Goal: Feedback & Contribution: Contribute content

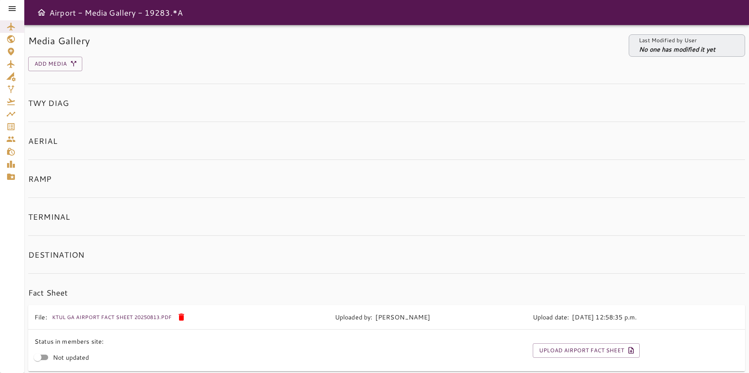
scroll to position [33, 0]
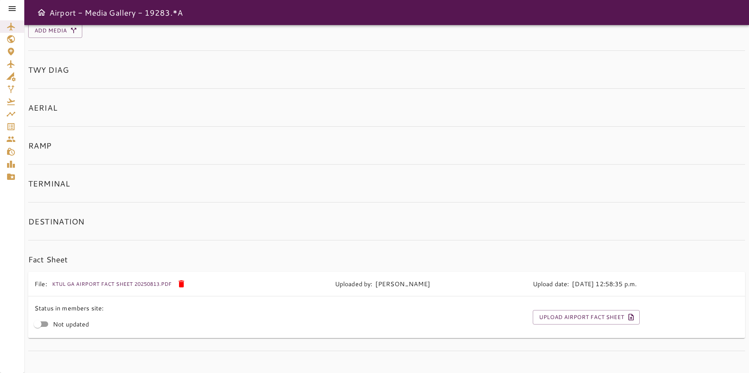
click at [13, 5] on icon at bounding box center [11, 8] width 9 height 9
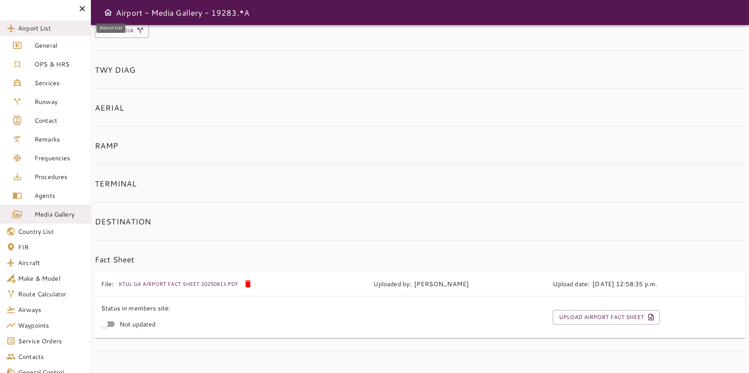
click at [38, 26] on span "Airport List" at bounding box center [51, 27] width 67 height 9
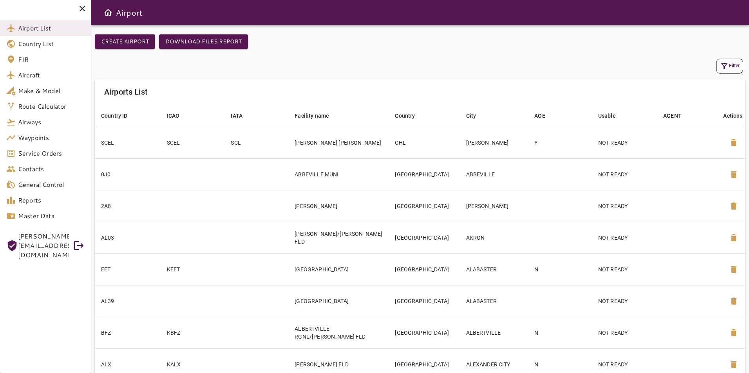
click at [741, 74] on div "Filter" at bounding box center [420, 66] width 650 height 19
click at [735, 72] on button "Filter" at bounding box center [729, 66] width 27 height 15
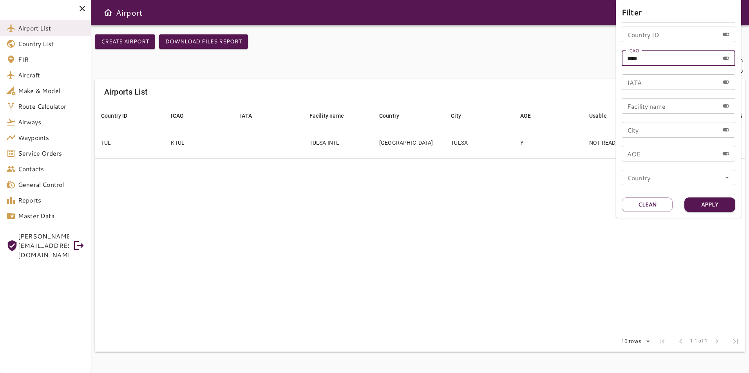
drag, startPoint x: 669, startPoint y: 56, endPoint x: 597, endPoint y: 64, distance: 72.5
click at [597, 64] on div "Filter Country ID Country ID ICAO **** ICAO IATA IATA Facility name Facility na…" at bounding box center [374, 186] width 749 height 373
paste input "text"
type input "****"
click at [690, 203] on button "Apply" at bounding box center [709, 205] width 51 height 14
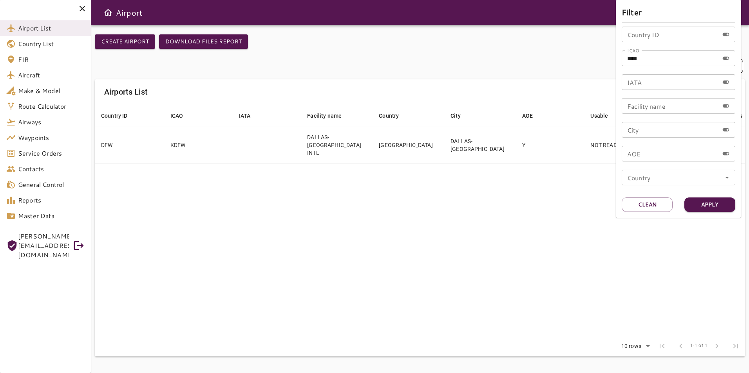
click at [598, 188] on div at bounding box center [374, 186] width 749 height 373
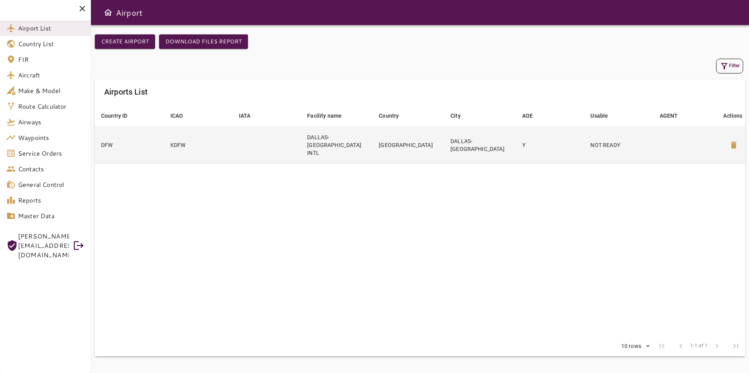
click at [545, 143] on td "Y" at bounding box center [550, 145] width 68 height 36
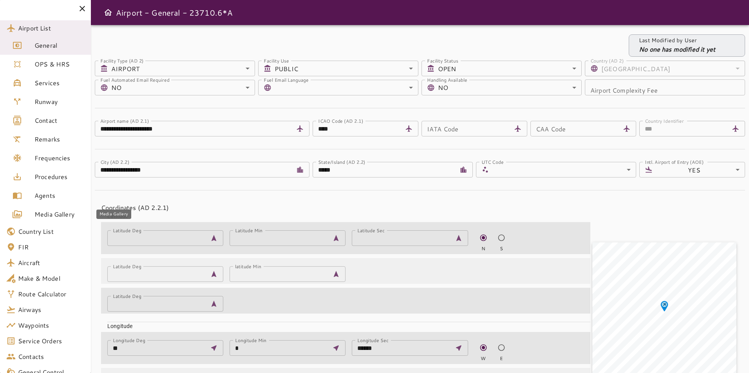
click at [52, 207] on link "Media Gallery" at bounding box center [45, 214] width 91 height 19
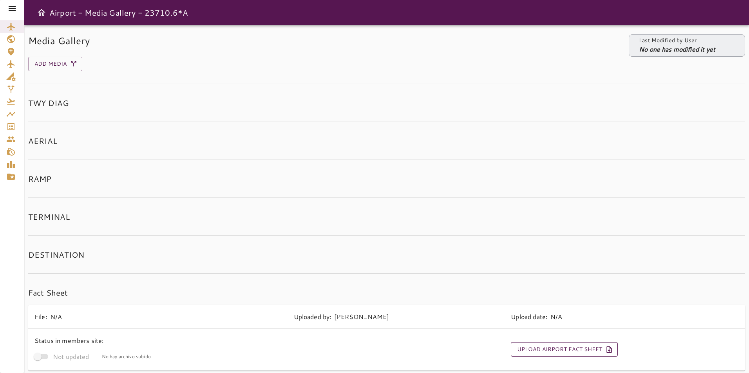
click at [525, 346] on button "Upload Airport Fact Sheet" at bounding box center [564, 350] width 107 height 14
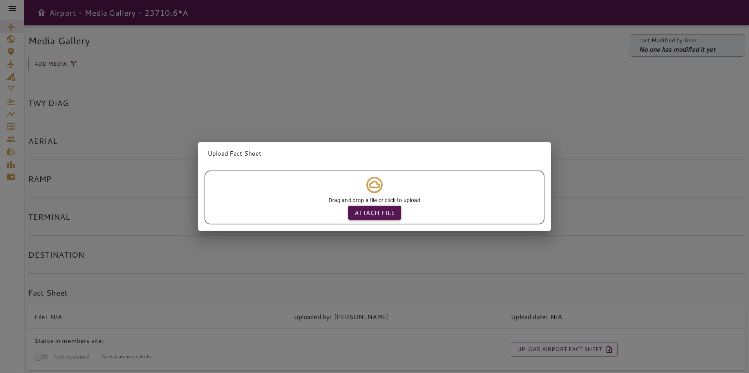
click at [378, 212] on p "Attach file" at bounding box center [374, 212] width 40 height 9
click at [0, 0] on input "Attach file" at bounding box center [0, 0] width 0 height 0
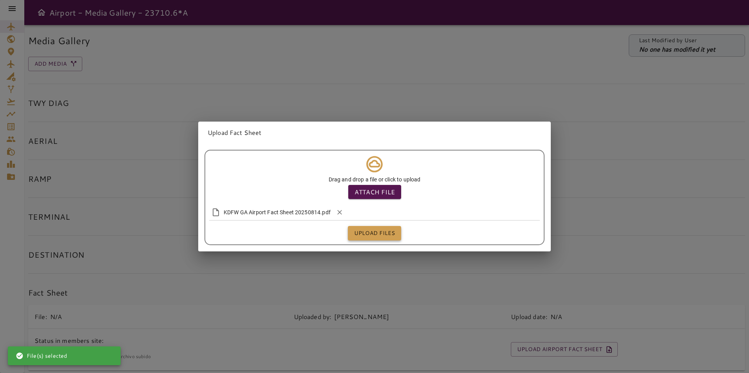
click at [380, 232] on button "Upload files" at bounding box center [374, 233] width 53 height 14
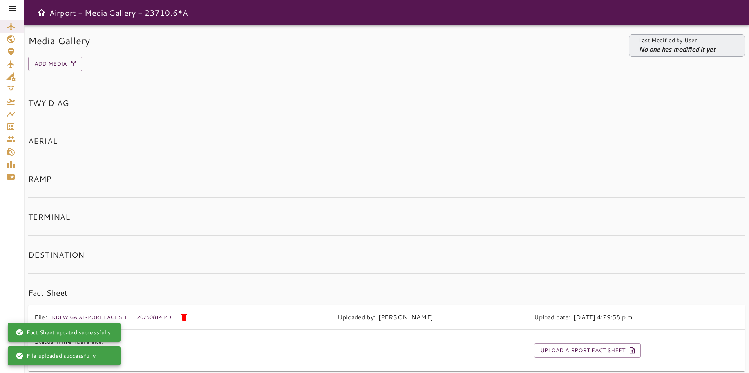
scroll to position [33, 0]
